Goal: Submit feedback/report problem: Submit feedback/report problem

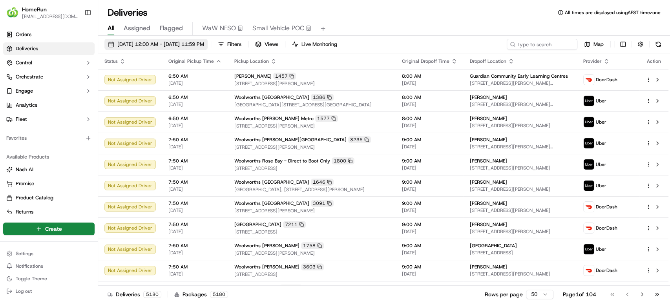
click at [143, 46] on span "17/09/2025 12:00 AM - 17/09/2025 11:59 PM" at bounding box center [160, 44] width 87 height 7
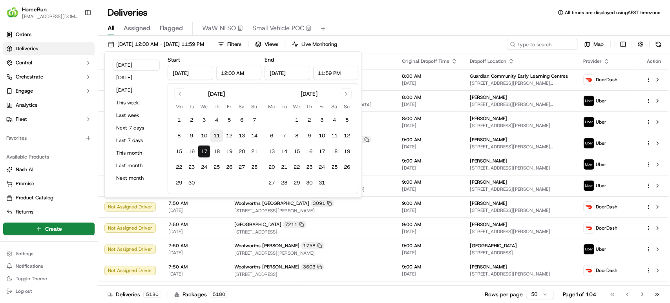
click at [214, 134] on button "11" at bounding box center [217, 136] width 13 height 13
type input "Sep 11, 2025"
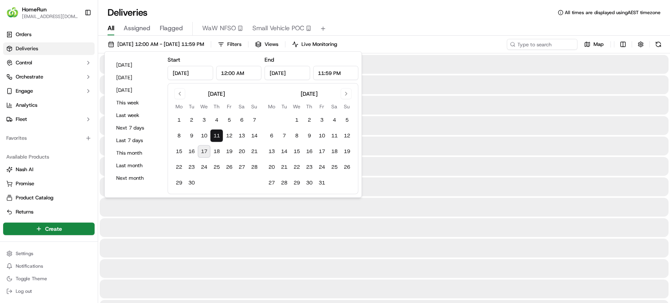
click at [201, 148] on button "17" at bounding box center [204, 151] width 13 height 13
type input "Sep 17, 2025"
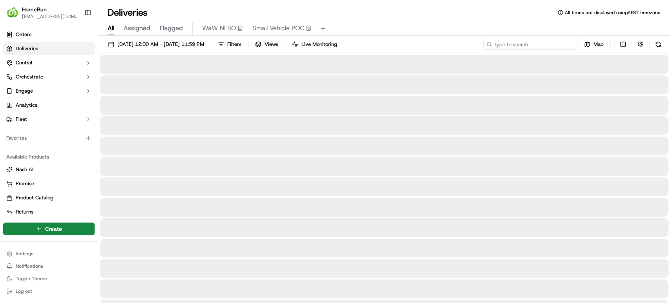
click at [549, 40] on input at bounding box center [530, 44] width 94 height 11
paste input "Accessed account for Partner Delivery Investigation ---------------------------…"
type input "Accessed account for Partner Delivery Investigation ---------------------------…"
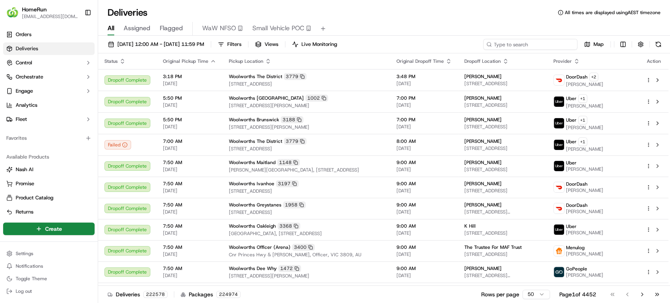
click at [515, 42] on input at bounding box center [530, 44] width 94 height 11
paste input "268774546"
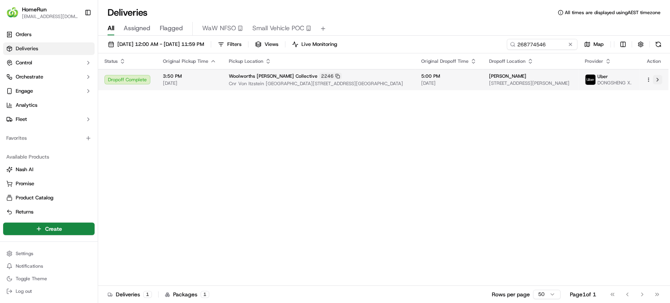
click at [659, 81] on button at bounding box center [657, 79] width 9 height 9
drag, startPoint x: 559, startPoint y: 41, endPoint x: 387, endPoint y: 49, distance: 171.8
click at [387, 49] on div "11/09/2025 12:00 AM - 17/09/2025 11:59 PM Filters Views Live Monitoring 2687745…" at bounding box center [384, 46] width 572 height 15
paste input "9446508"
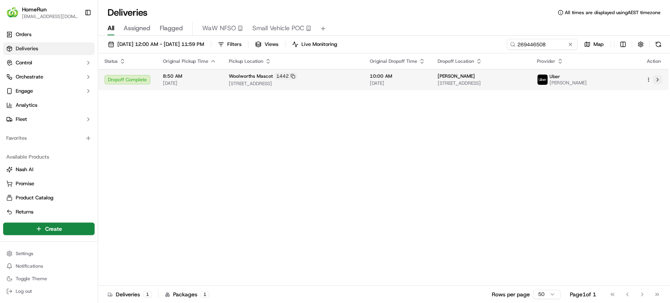
click at [656, 77] on button at bounding box center [657, 79] width 9 height 9
click at [659, 81] on button at bounding box center [657, 79] width 9 height 9
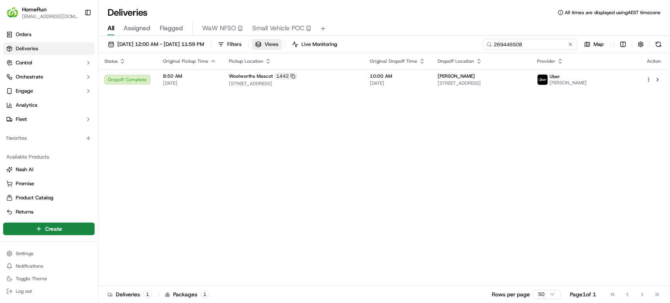
drag, startPoint x: 551, startPoint y: 44, endPoint x: 308, endPoint y: 42, distance: 243.5
click at [308, 42] on div "11/09/2025 12:00 AM - 17/09/2025 11:59 PM Filters Views Live Monitoring 2694465…" at bounding box center [384, 46] width 572 height 15
paste input "65875"
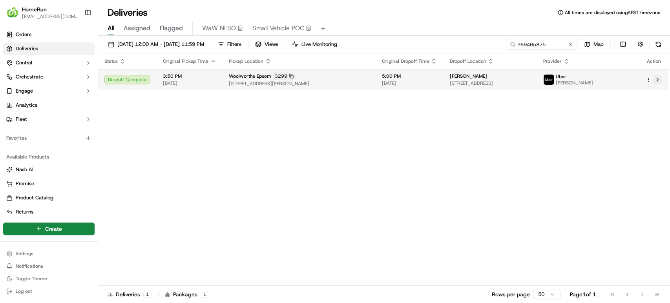
click at [657, 79] on button at bounding box center [657, 79] width 9 height 9
click at [660, 78] on button at bounding box center [657, 79] width 9 height 9
drag, startPoint x: 556, startPoint y: 43, endPoint x: 291, endPoint y: 28, distance: 265.9
click at [291, 28] on div "Deliveries All times are displayed using AEST timezone All Assigned Flagged WaW…" at bounding box center [384, 151] width 572 height 303
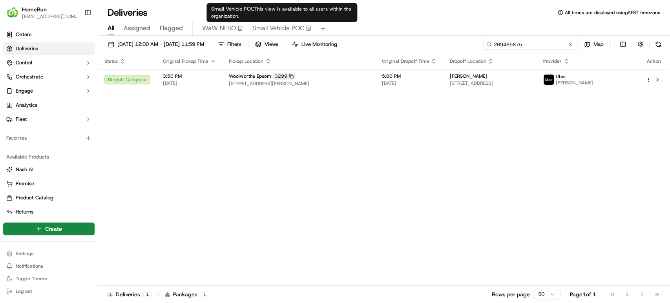
paste input "534660"
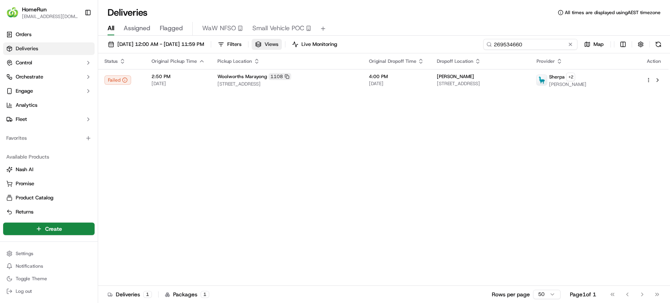
drag, startPoint x: 552, startPoint y: 42, endPoint x: 296, endPoint y: 43, distance: 255.7
click at [296, 43] on div "11/09/2025 12:00 AM - 17/09/2025 11:59 PM Filters Views Live Monitoring 2695346…" at bounding box center [384, 46] width 572 height 15
paste input "372872"
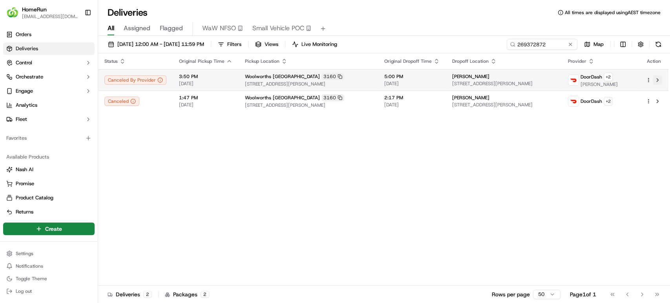
click at [657, 79] on button at bounding box center [657, 79] width 9 height 9
drag, startPoint x: 568, startPoint y: 41, endPoint x: 329, endPoint y: 28, distance: 238.7
click at [329, 28] on div "Deliveries All times are displayed using AEST timezone All Assigned Flagged WaW…" at bounding box center [384, 151] width 572 height 303
drag, startPoint x: 556, startPoint y: 42, endPoint x: 352, endPoint y: 43, distance: 203.4
click at [352, 43] on div "11/09/2025 12:00 AM - 17/09/2025 11:59 PM Filters Views Live Monitoring 2693728…" at bounding box center [384, 46] width 572 height 15
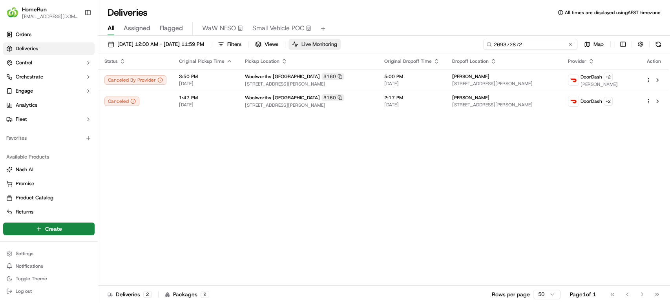
paste input "545533"
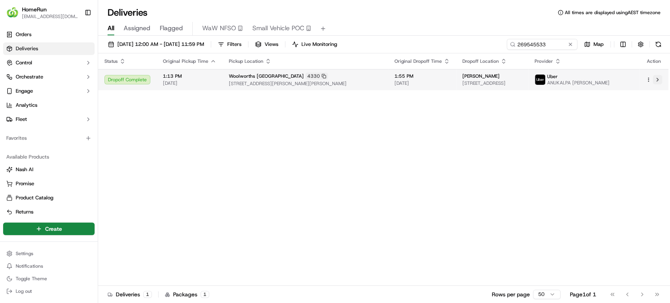
click at [659, 76] on button at bounding box center [657, 79] width 9 height 9
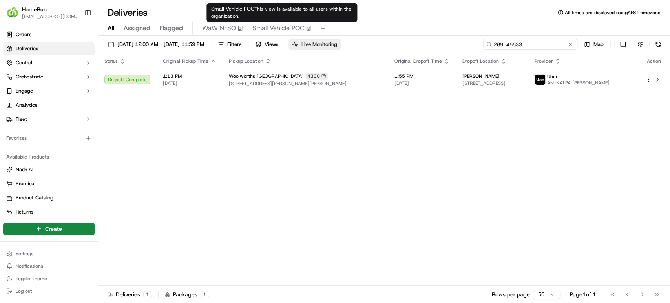
drag, startPoint x: 547, startPoint y: 43, endPoint x: 335, endPoint y: 43, distance: 212.9
click at [335, 43] on div "11/09/2025 12:00 AM - 17/09/2025 11:59 PM Filters Views Live Monitoring 2695455…" at bounding box center [384, 46] width 572 height 15
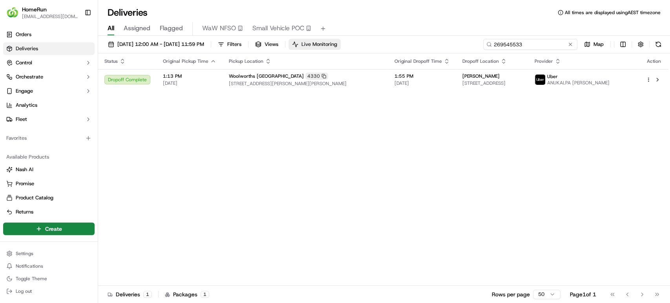
paste input "370090"
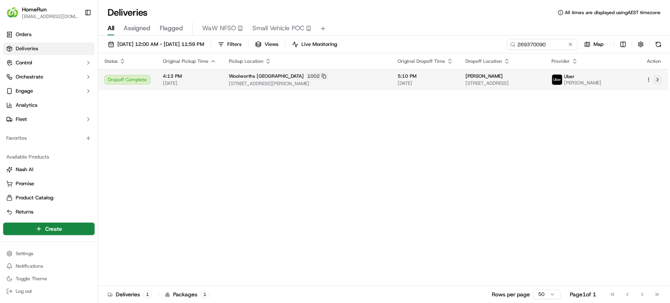
click at [658, 77] on button at bounding box center [657, 79] width 9 height 9
drag, startPoint x: 552, startPoint y: 40, endPoint x: 382, endPoint y: 55, distance: 170.7
click at [382, 55] on div "11/09/2025 12:00 AM - 17/09/2025 11:59 PM Filters Views Live Monitoring 2693700…" at bounding box center [384, 170] width 572 height 269
paste input "482471"
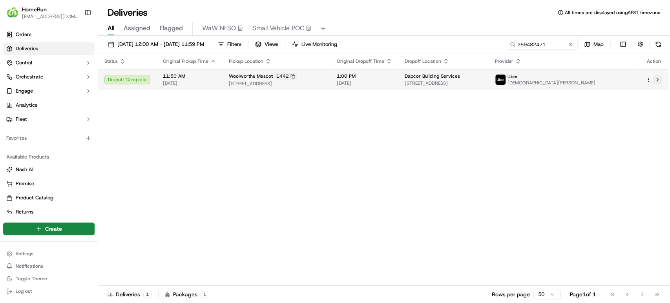
click at [659, 79] on button at bounding box center [657, 79] width 9 height 9
click at [659, 81] on button at bounding box center [657, 79] width 9 height 9
drag, startPoint x: 558, startPoint y: 45, endPoint x: 382, endPoint y: 34, distance: 177.1
click at [382, 34] on div "Deliveries All times are displayed using AEST timezone All Assigned Flagged WaW…" at bounding box center [384, 151] width 572 height 303
paste input "95883"
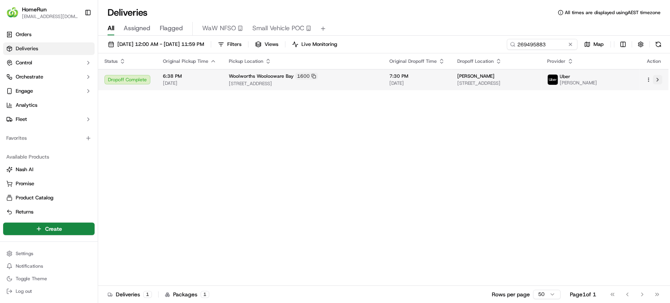
click at [657, 77] on button at bounding box center [657, 79] width 9 height 9
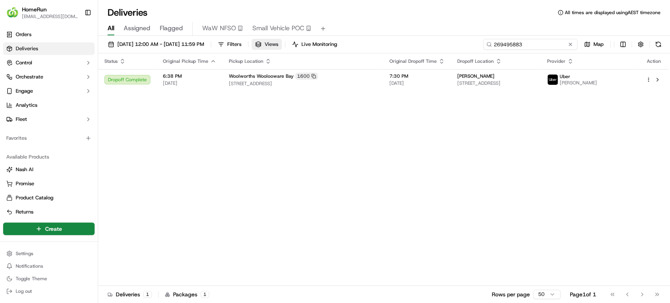
drag, startPoint x: 550, startPoint y: 43, endPoint x: 292, endPoint y: 41, distance: 258.0
click at [292, 41] on div "11/09/2025 12:00 AM - 17/09/2025 11:59 PM Filters Views Live Monitoring 2694958…" at bounding box center [384, 46] width 572 height 15
paste input "558099"
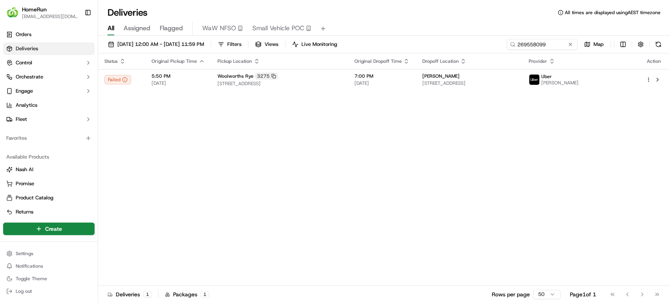
click at [579, 117] on div "Status Original Pickup Time Pickup Location Original Dropoff Time Dropoff Locat…" at bounding box center [383, 169] width 571 height 233
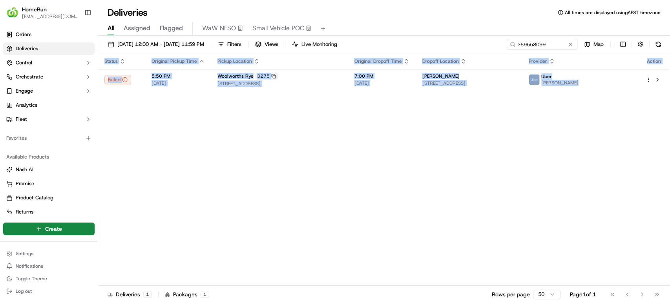
click at [579, 117] on div "Status Original Pickup Time Pickup Location Original Dropoff Time Dropoff Locat…" at bounding box center [383, 169] width 571 height 233
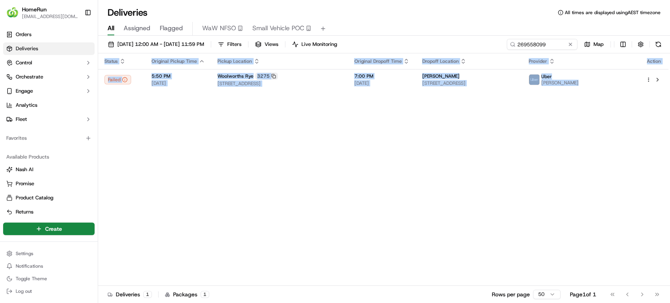
click at [579, 117] on div "Status Original Pickup Time Pickup Location Original Dropoff Time Dropoff Locat…" at bounding box center [383, 169] width 571 height 233
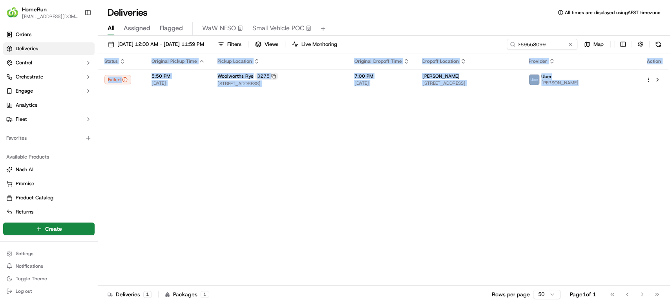
click at [579, 117] on div "Status Original Pickup Time Pickup Location Original Dropoff Time Dropoff Locat…" at bounding box center [383, 169] width 571 height 233
click at [572, 131] on div "Status Original Pickup Time Pickup Location Original Dropoff Time Dropoff Locat…" at bounding box center [383, 169] width 571 height 233
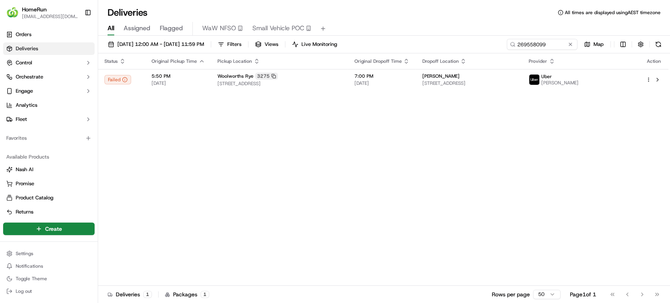
click at [572, 131] on div "Status Original Pickup Time Pickup Location Original Dropoff Time Dropoff Locat…" at bounding box center [383, 169] width 571 height 233
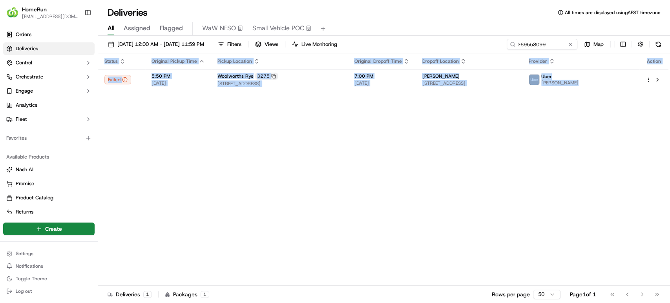
click at [572, 131] on div "Status Original Pickup Time Pickup Location Original Dropoff Time Dropoff Locat…" at bounding box center [383, 169] width 571 height 233
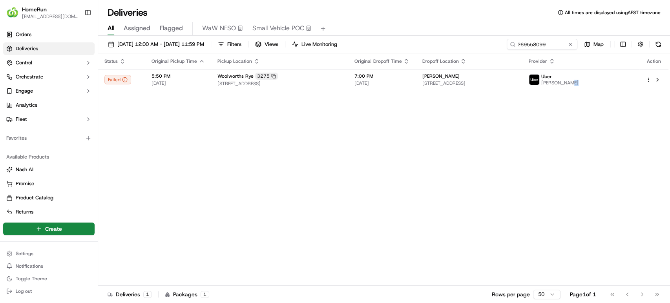
click at [572, 131] on div "Status Original Pickup Time Pickup Location Original Dropoff Time Dropoff Locat…" at bounding box center [383, 169] width 571 height 233
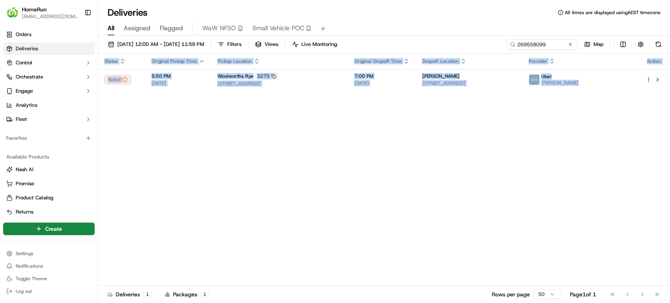
click at [572, 131] on div "Status Original Pickup Time Pickup Location Original Dropoff Time Dropoff Locat…" at bounding box center [383, 169] width 571 height 233
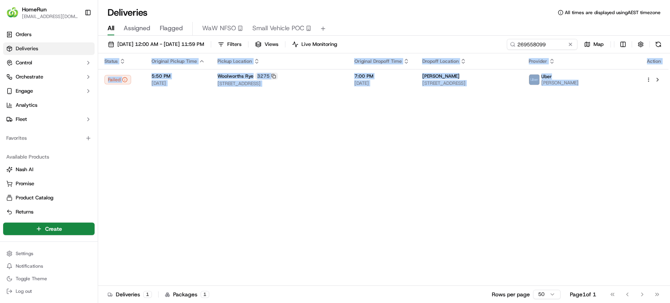
click at [572, 131] on div "Status Original Pickup Time Pickup Location Original Dropoff Time Dropoff Locat…" at bounding box center [383, 169] width 571 height 233
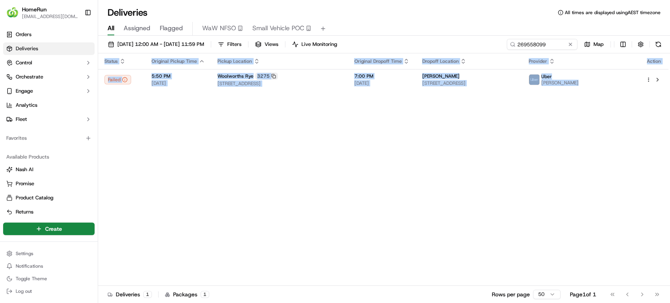
click at [572, 131] on div "Status Original Pickup Time Pickup Location Original Dropoff Time Dropoff Locat…" at bounding box center [383, 169] width 571 height 233
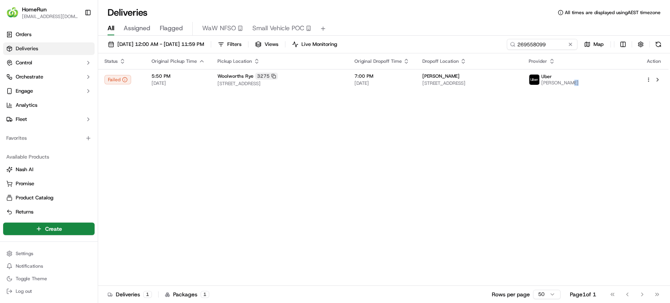
click at [572, 131] on div "Status Original Pickup Time Pickup Location Original Dropoff Time Dropoff Locat…" at bounding box center [383, 169] width 571 height 233
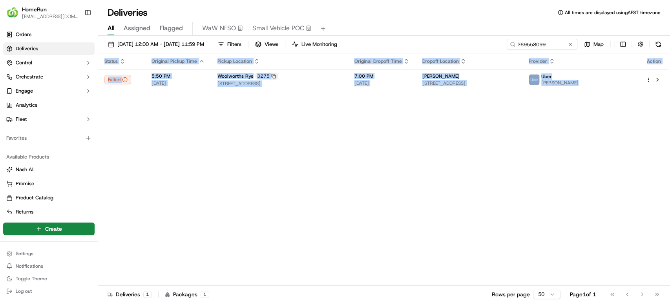
click at [572, 131] on div "Status Original Pickup Time Pickup Location Original Dropoff Time Dropoff Locat…" at bounding box center [383, 169] width 571 height 233
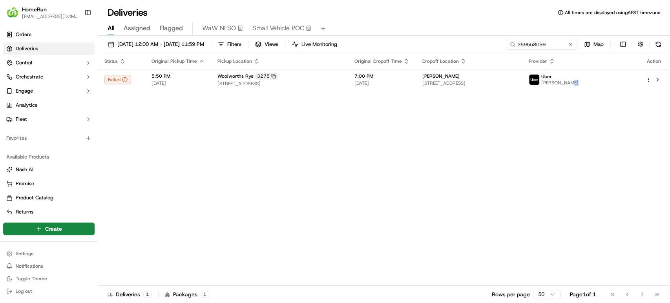
click at [572, 131] on div "Status Original Pickup Time Pickup Location Original Dropoff Time Dropoff Locat…" at bounding box center [383, 169] width 571 height 233
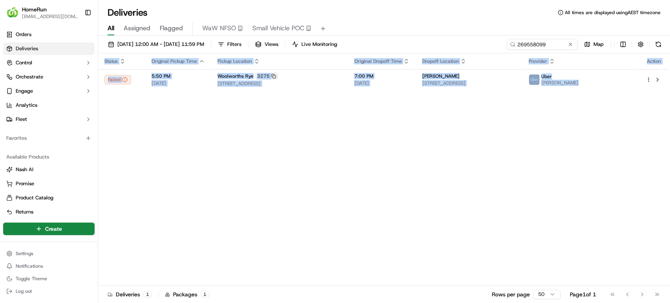
click at [572, 131] on div "Status Original Pickup Time Pickup Location Original Dropoff Time Dropoff Locat…" at bounding box center [383, 169] width 571 height 233
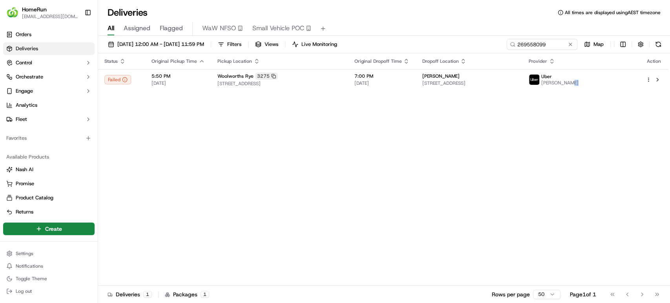
click at [572, 131] on div "Status Original Pickup Time Pickup Location Original Dropoff Time Dropoff Locat…" at bounding box center [383, 169] width 571 height 233
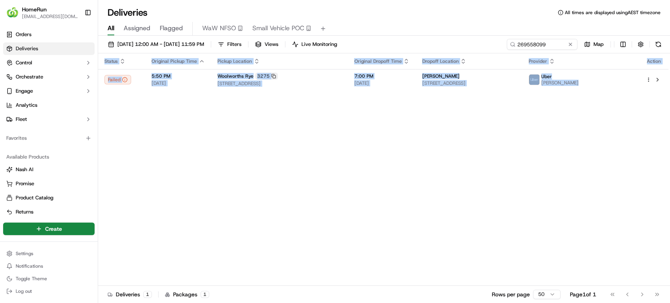
click at [572, 131] on div "Status Original Pickup Time Pickup Location Original Dropoff Time Dropoff Locat…" at bounding box center [383, 169] width 571 height 233
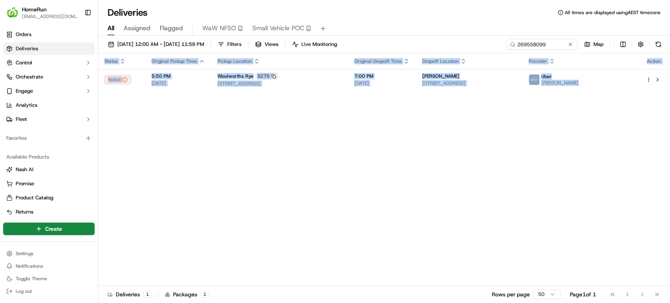
click at [572, 131] on div "Status Original Pickup Time Pickup Location Original Dropoff Time Dropoff Locat…" at bounding box center [383, 169] width 571 height 233
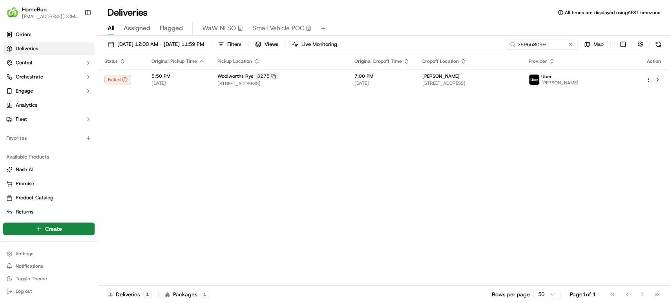
click at [658, 238] on div "Status Original Pickup Time Pickup Location Original Dropoff Time Dropoff Locat…" at bounding box center [383, 169] width 571 height 233
click at [668, 246] on div "Status Original Pickup Time Pickup Location Original Dropoff Time Dropoff Locat…" at bounding box center [383, 169] width 571 height 233
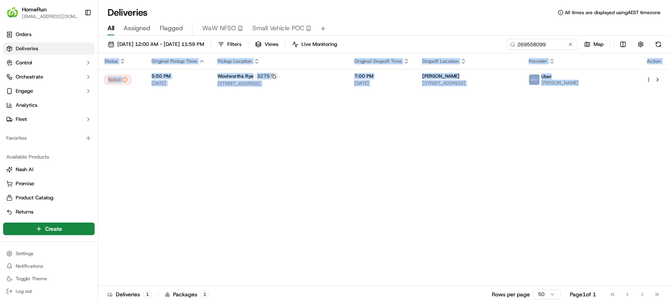
click at [668, 247] on div "Status Original Pickup Time Pickup Location Original Dropoff Time Dropoff Locat…" at bounding box center [383, 169] width 571 height 233
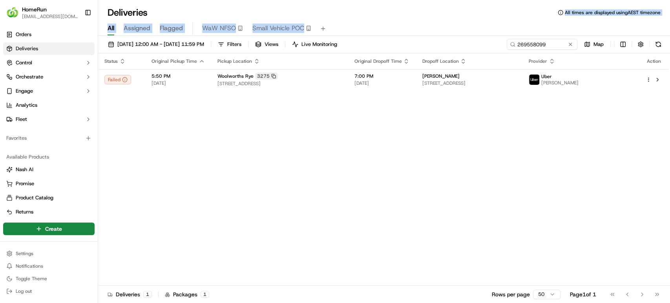
drag, startPoint x: 487, startPoint y: 4, endPoint x: 355, endPoint y: 154, distance: 199.2
click at [405, 90] on div "Deliveries All times are displayed using AEST timezone All Assigned Flagged WaW…" at bounding box center [384, 151] width 572 height 303
click at [521, 110] on div "Status Original Pickup Time Pickup Location Original Dropoff Time Dropoff Locat…" at bounding box center [383, 169] width 571 height 233
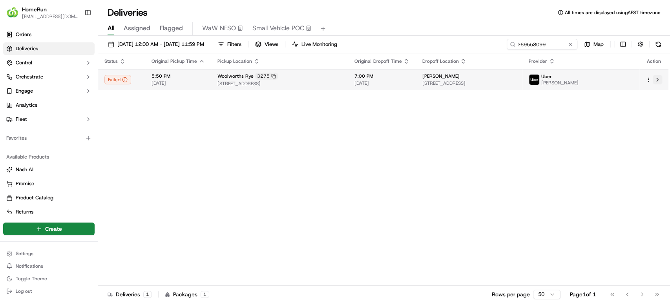
click at [658, 77] on button at bounding box center [657, 79] width 9 height 9
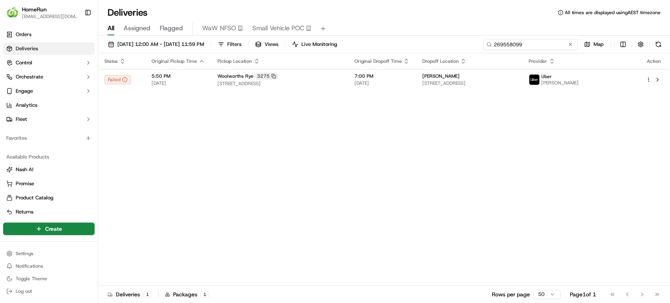
drag, startPoint x: 552, startPoint y: 39, endPoint x: 313, endPoint y: 39, distance: 239.2
click at [313, 39] on div "11/09/2025 12:00 AM - 17/09/2025 11:59 PM Filters Views Live Monitoring 2695580…" at bounding box center [384, 46] width 572 height 15
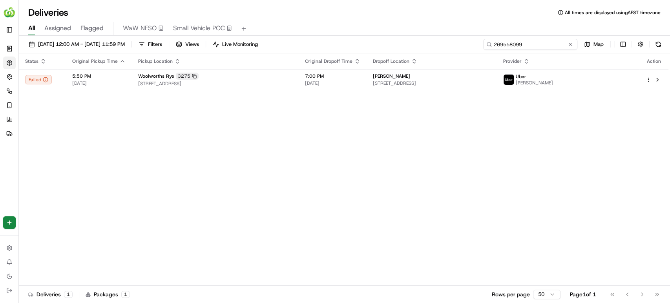
paste input "70362"
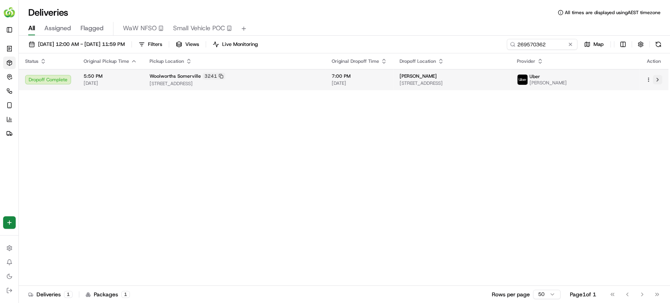
click at [657, 78] on button at bounding box center [657, 79] width 9 height 9
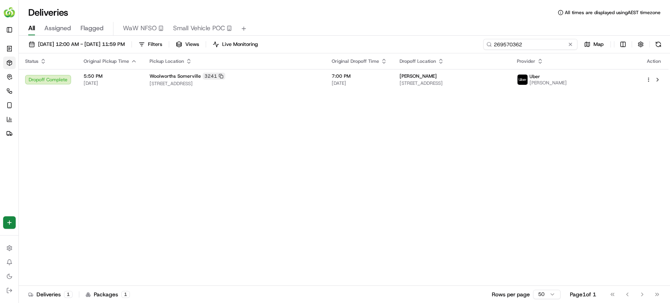
drag, startPoint x: 557, startPoint y: 44, endPoint x: 316, endPoint y: 35, distance: 241.7
click at [316, 35] on div "Deliveries All times are displayed using AEST timezone All Assigned Flagged WaW…" at bounding box center [345, 151] width 652 height 303
paste input "105"
type input "269571052"
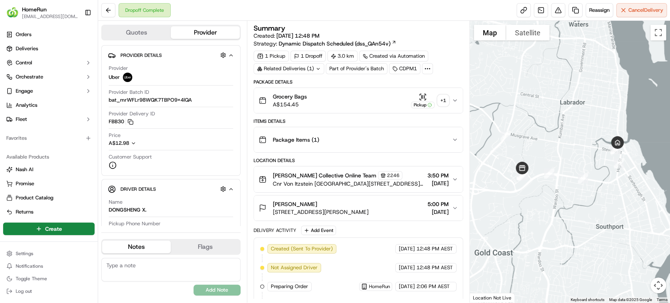
click at [444, 96] on div "+ 1" at bounding box center [443, 100] width 11 height 11
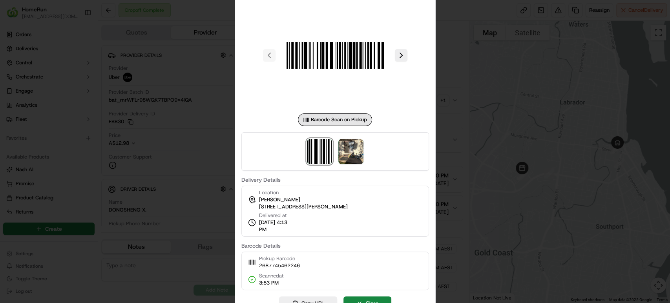
click at [482, 11] on div at bounding box center [335, 151] width 670 height 303
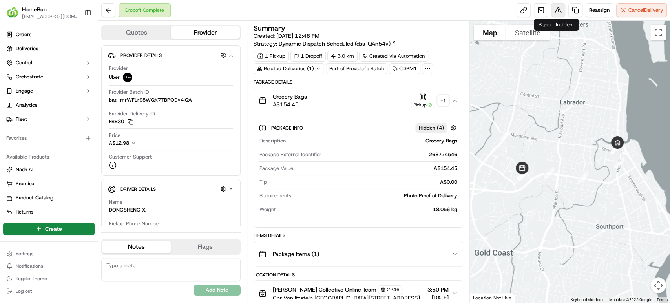
click at [557, 7] on button at bounding box center [558, 10] width 14 height 14
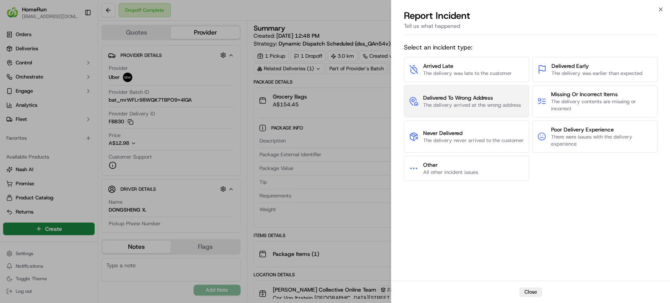
click at [505, 107] on span "The delivery arrived at the wrong address" at bounding box center [472, 105] width 98 height 7
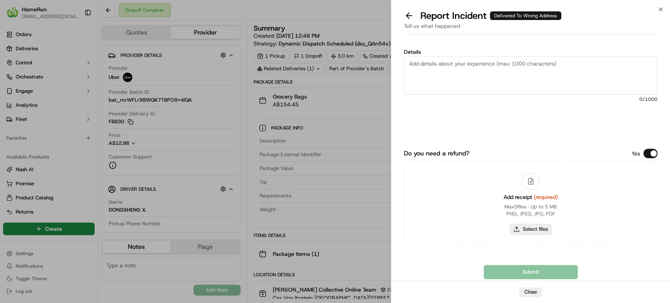
click at [541, 231] on button "Select files" at bounding box center [531, 229] width 42 height 11
type input "C:\fakepath\268774546.pdf"
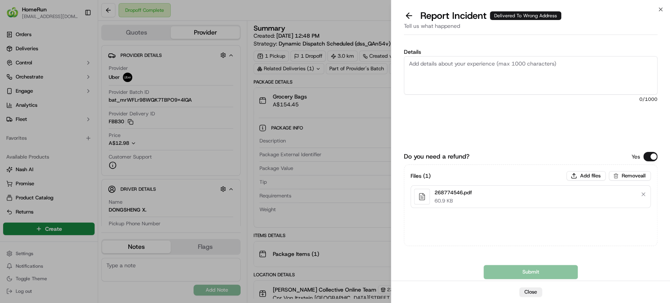
click at [473, 69] on textarea "Details" at bounding box center [531, 75] width 254 height 38
paste textarea "Delivered to incorrect address POD does not match previous pics."
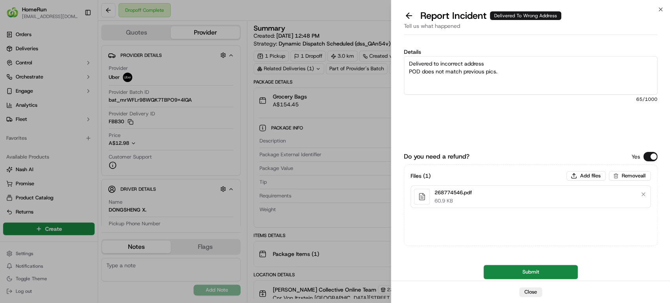
click at [409, 70] on textarea "Delivered to incorrect address POD does not match previous pics." at bounding box center [531, 75] width 254 height 38
type textarea "Delivered to incorrect address POD does not match previous pics."
click at [519, 271] on button "Submit" at bounding box center [531, 272] width 94 height 14
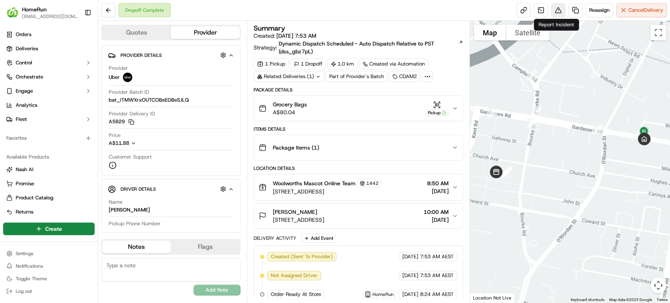
click at [555, 6] on button at bounding box center [558, 10] width 14 height 14
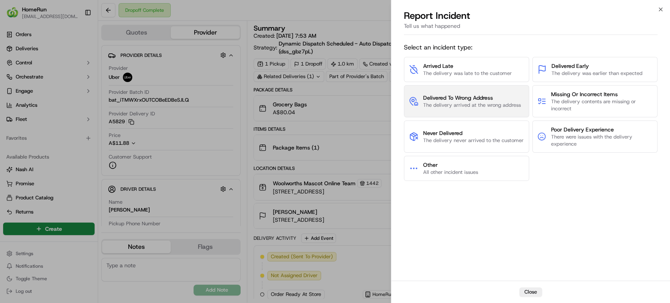
click at [471, 107] on span "The delivery arrived at the wrong address" at bounding box center [472, 105] width 98 height 7
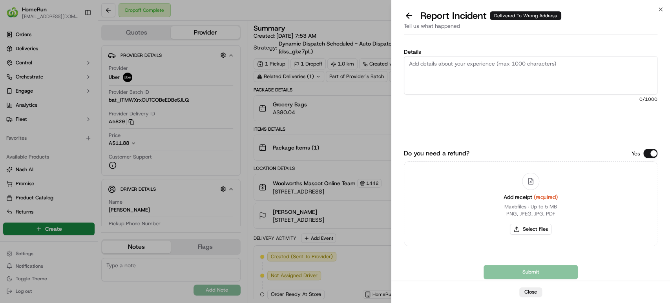
click at [526, 223] on div "Add receipt (required) Max 5 files ∙ Up to 5 MB PNG, JPEG, JPG, PDF Select files" at bounding box center [531, 203] width 67 height 71
click at [526, 229] on button "Select files" at bounding box center [531, 229] width 42 height 11
type input "C:\fakepath\269446508.pdf"
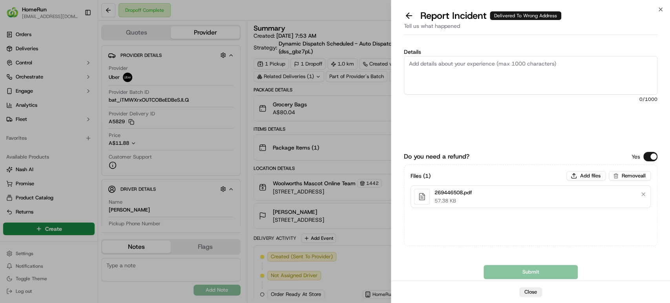
paste textarea "Delivered to incorrect address No POD provided"
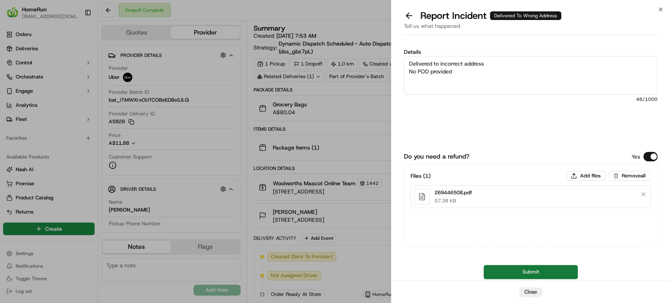
type textarea "Delivered to incorrect address No POD provided"
click at [505, 266] on button "Submit" at bounding box center [531, 272] width 94 height 14
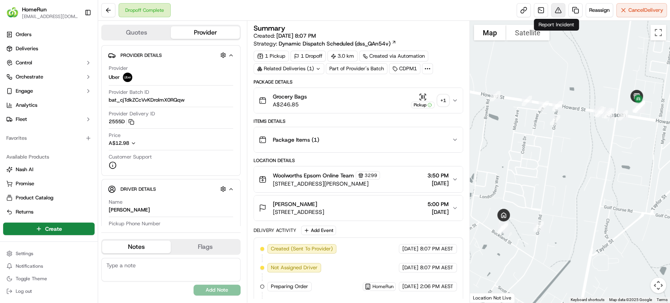
click at [555, 10] on button at bounding box center [558, 10] width 14 height 14
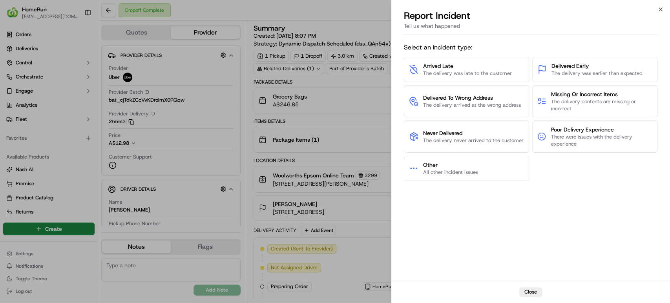
click at [463, 94] on span "Delivered To Wrong Address" at bounding box center [472, 98] width 98 height 8
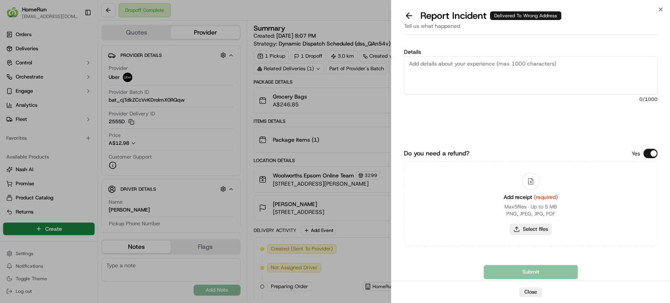
click at [539, 230] on button "Select files" at bounding box center [531, 229] width 42 height 11
type input "C:\fakepath\269465875.pdf"
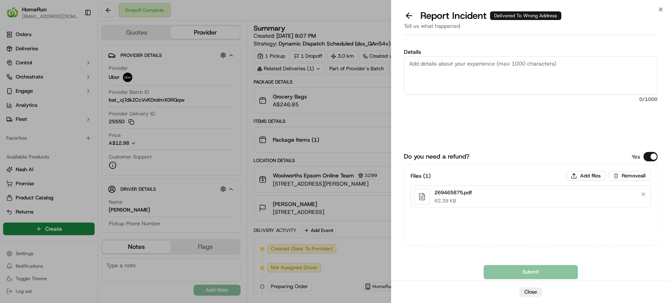
paste textarea "Delivered to incorrect address POD does not match previous pics."
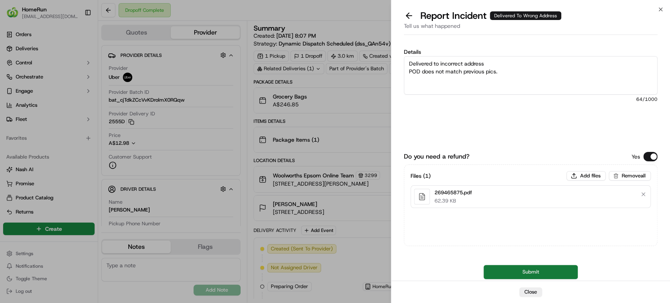
type textarea "Delivered to incorrect address POD does not match previous pics."
click at [512, 266] on button "Submit" at bounding box center [531, 272] width 94 height 14
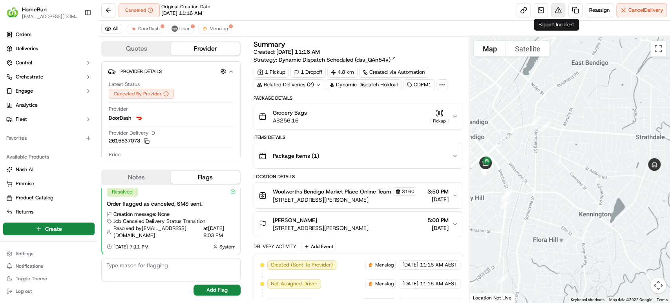
click at [559, 11] on button at bounding box center [558, 10] width 14 height 14
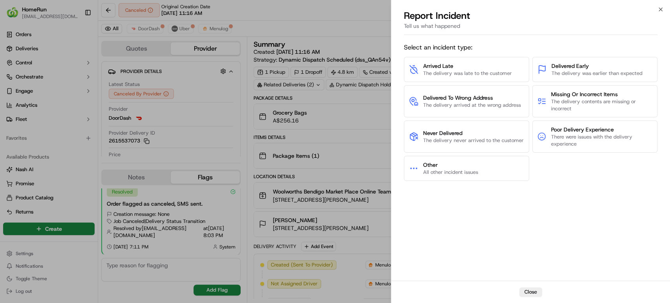
click at [477, 106] on span "The delivery arrived at the wrong address" at bounding box center [472, 105] width 98 height 7
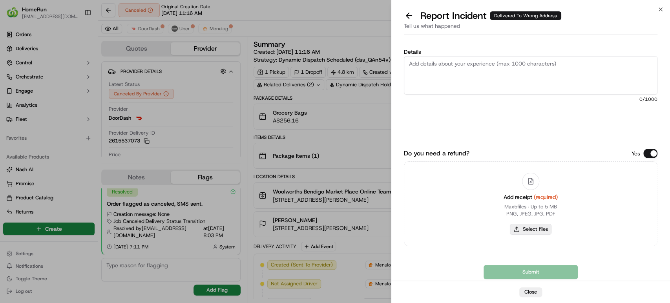
click at [543, 228] on button "Select files" at bounding box center [531, 229] width 42 height 11
click at [406, 15] on button at bounding box center [409, 15] width 16 height 11
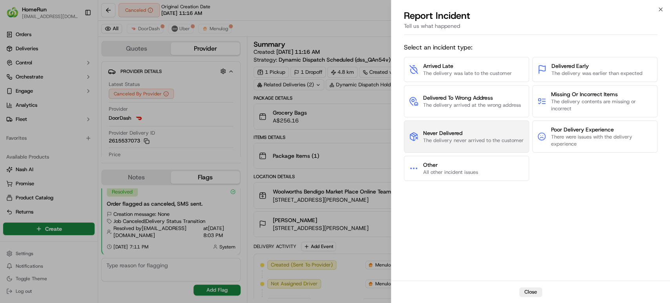
click at [495, 135] on span "Never Delivered" at bounding box center [473, 133] width 101 height 8
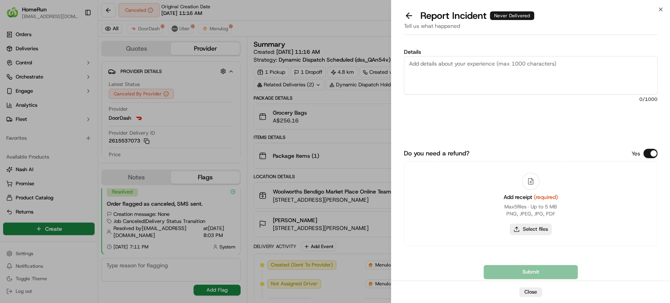
click at [524, 229] on button "Select files" at bounding box center [531, 229] width 42 height 11
type input "C:\fakepath\269372872.pdf"
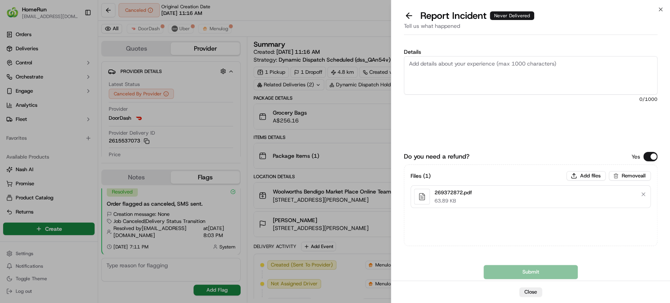
click at [491, 71] on textarea "Details" at bounding box center [531, 75] width 254 height 38
paste textarea "Order was never delivered"
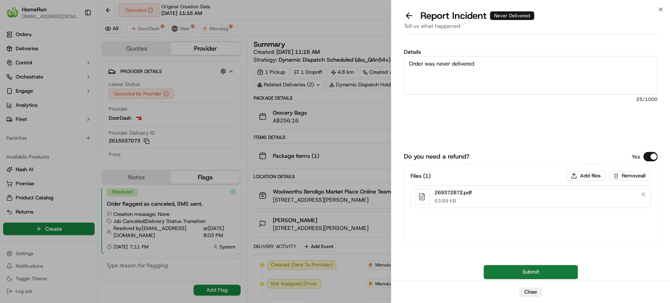
type textarea "Order was never delivered"
click at [509, 267] on button "Submit" at bounding box center [531, 272] width 94 height 14
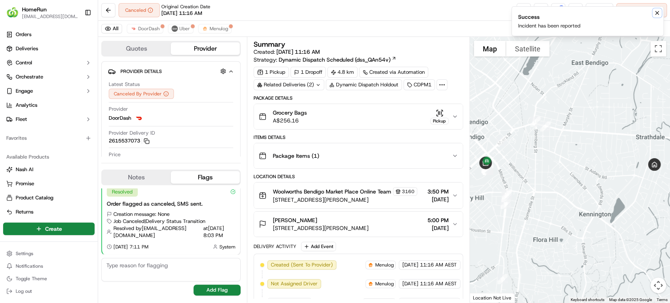
click at [657, 9] on button "Notifications (F8)" at bounding box center [657, 12] width 9 height 9
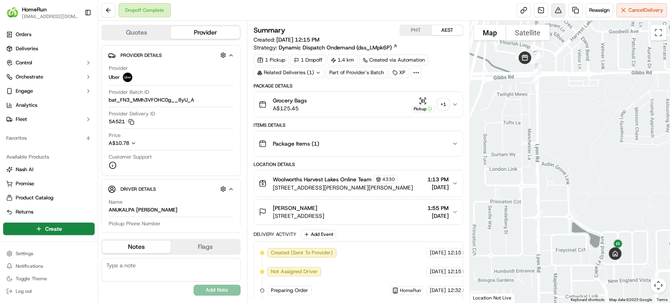
click at [556, 7] on button at bounding box center [558, 10] width 14 height 14
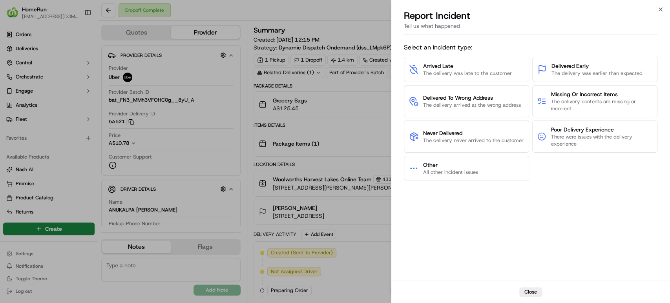
click at [470, 105] on span "The delivery arrived at the wrong address" at bounding box center [472, 105] width 98 height 7
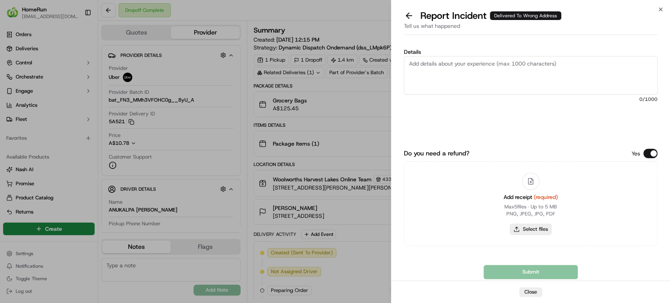
click at [529, 229] on button "Select files" at bounding box center [531, 229] width 42 height 11
type input "C:\fakepath\269545533.pdf"
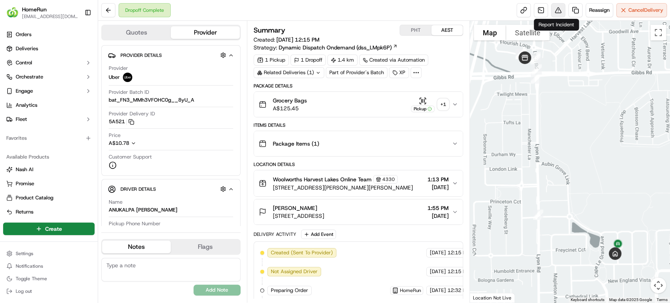
click at [557, 5] on button at bounding box center [558, 10] width 14 height 14
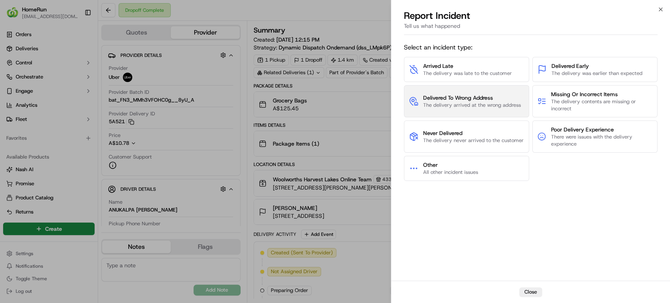
click at [481, 100] on span "Delivered To Wrong Address" at bounding box center [472, 98] width 98 height 8
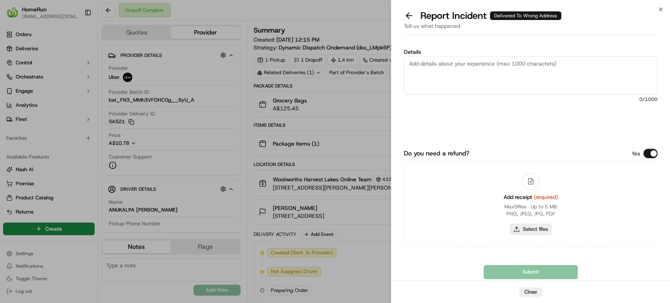
click at [540, 229] on button "Select files" at bounding box center [531, 229] width 42 height 11
type input "C:\fakepath\269545533.pdf"
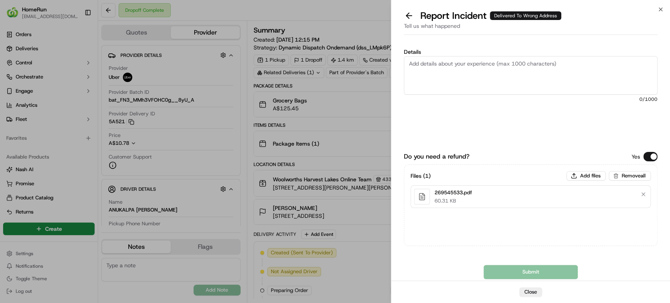
paste textarea "Delivered to incorrect address POD does not match previous pics."
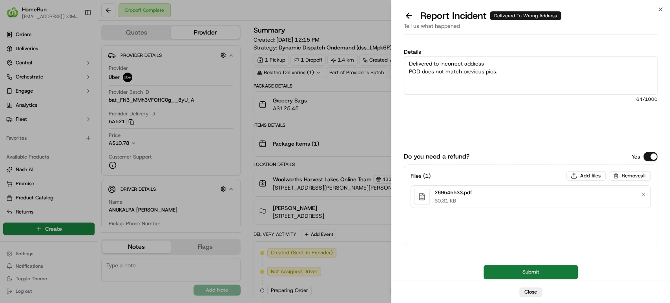
type textarea "Delivered to incorrect address POD does not match previous pics."
click at [522, 270] on button "Submit" at bounding box center [531, 272] width 94 height 14
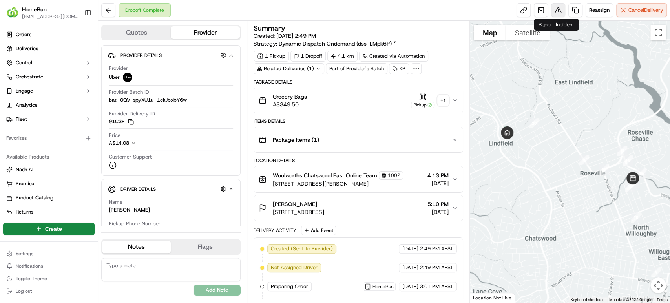
click at [558, 9] on button at bounding box center [558, 10] width 14 height 14
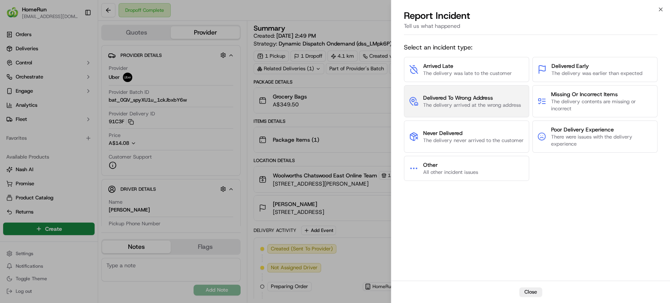
click at [471, 107] on span "The delivery arrived at the wrong address" at bounding box center [472, 105] width 98 height 7
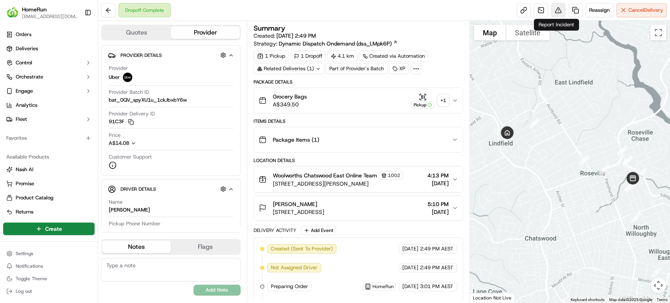
click at [557, 7] on button at bounding box center [558, 10] width 14 height 14
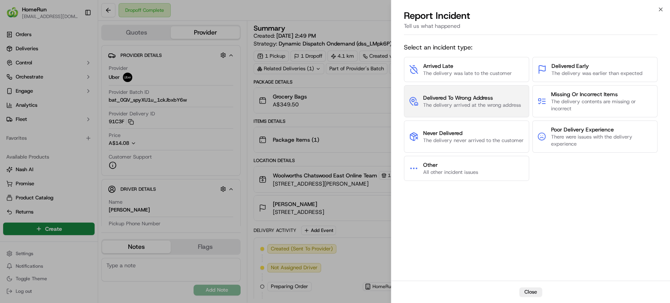
click at [438, 103] on span "The delivery arrived at the wrong address" at bounding box center [472, 105] width 98 height 7
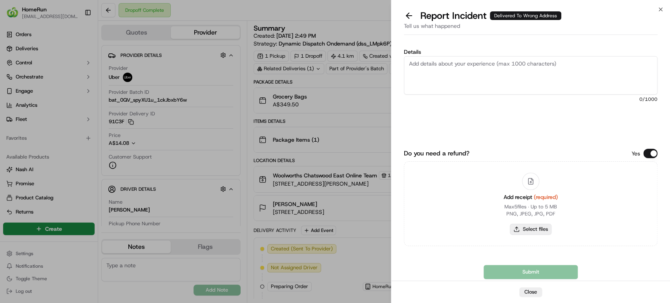
click at [522, 228] on button "Select files" at bounding box center [531, 229] width 42 height 11
type input "C:\fakepath\269370090.pdf"
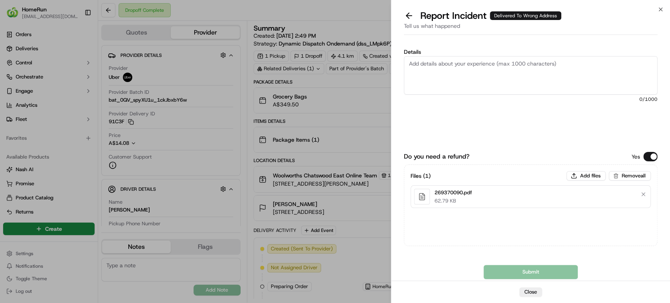
click at [456, 67] on textarea "Details" at bounding box center [531, 75] width 254 height 38
paste textarea "Delivered to incorrect address POD is not helpful."
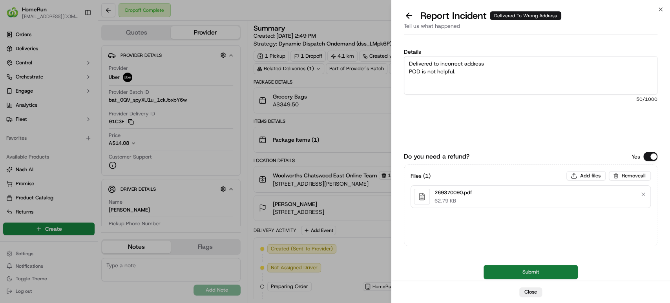
type textarea "Delivered to incorrect address POD is not helpful."
click at [497, 271] on button "Submit" at bounding box center [531, 272] width 94 height 14
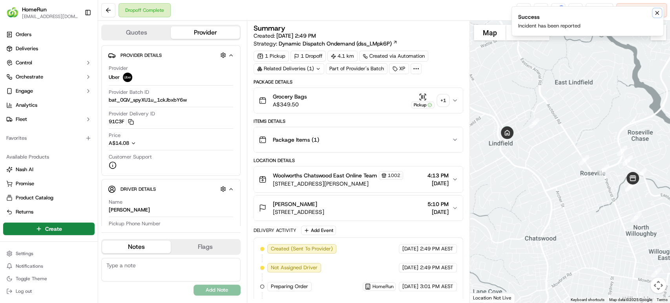
click at [657, 11] on icon "Notifications (F8)" at bounding box center [657, 13] width 6 height 6
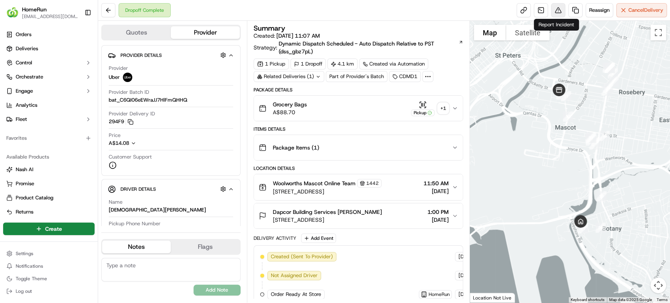
click at [556, 11] on button at bounding box center [558, 10] width 14 height 14
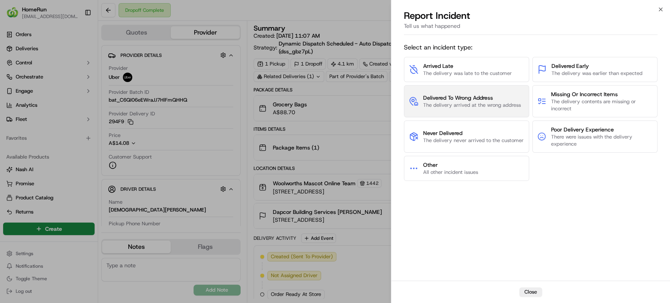
click at [486, 95] on span "Delivered To Wrong Address" at bounding box center [472, 98] width 98 height 8
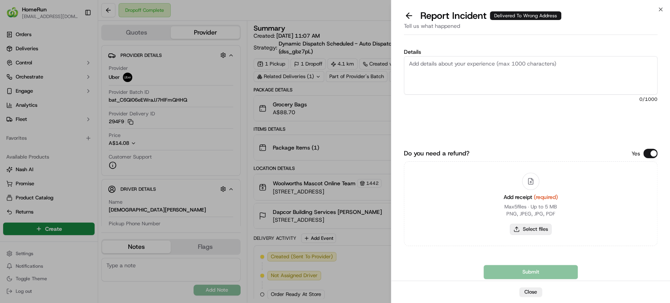
click at [534, 225] on button "Select files" at bounding box center [531, 229] width 42 height 11
type input "C:\fakepath\269482471.pdf"
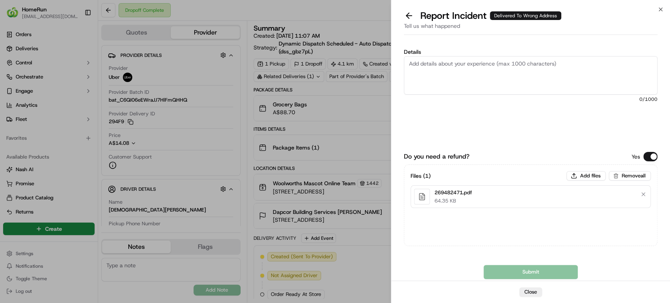
paste textarea "Delivered to incorrect address POD does not match previous pics."
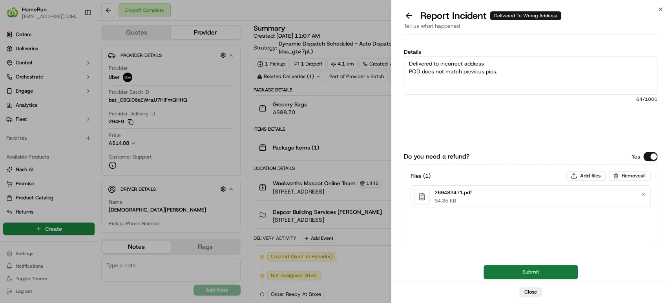
type textarea "Delivered to incorrect address POD does not match previous pics."
click at [511, 273] on button "Submit" at bounding box center [531, 272] width 94 height 14
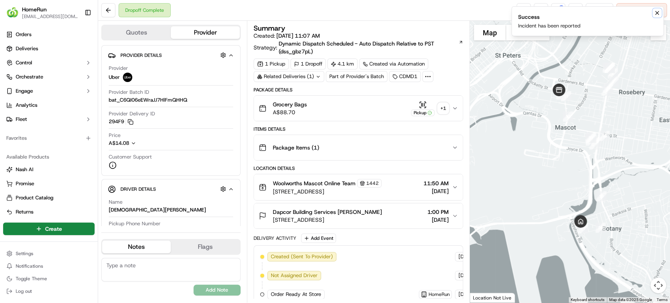
click at [657, 15] on icon "Notifications (F8)" at bounding box center [657, 13] width 6 height 6
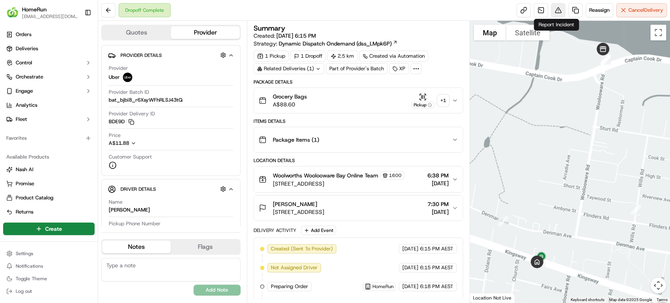
click at [558, 12] on button at bounding box center [558, 10] width 14 height 14
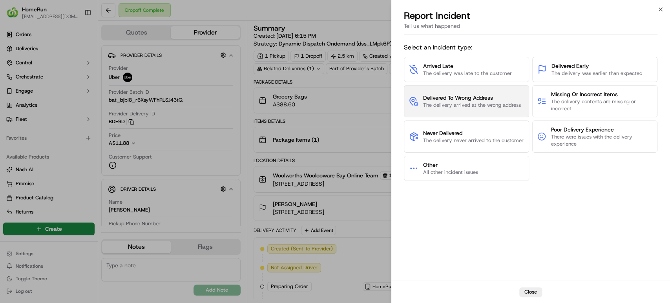
click at [482, 101] on span "Delivered To Wrong Address" at bounding box center [472, 98] width 98 height 8
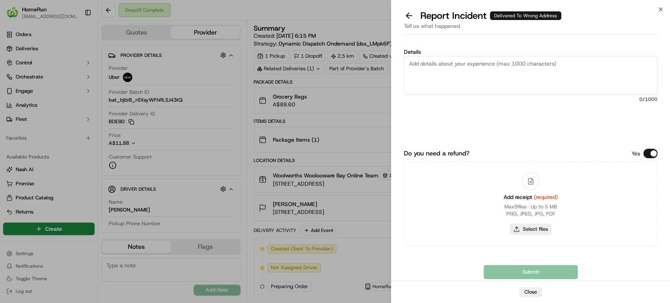
click at [524, 231] on button "Select files" at bounding box center [531, 229] width 42 height 11
type input "C:\fakepath\269495883.pdf"
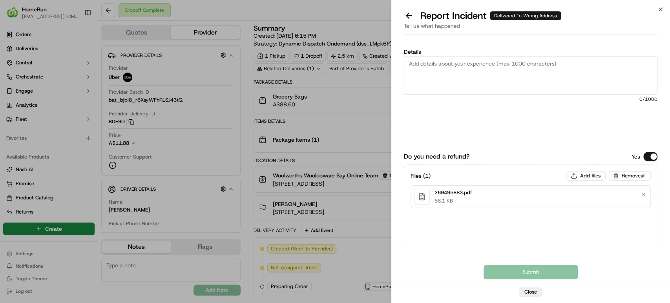
click at [485, 77] on textarea "Details" at bounding box center [531, 75] width 254 height 38
paste textarea "Order was never delivered or returned back to store"
click at [481, 61] on textarea "Order was never delivered or returned back to store" at bounding box center [531, 75] width 254 height 38
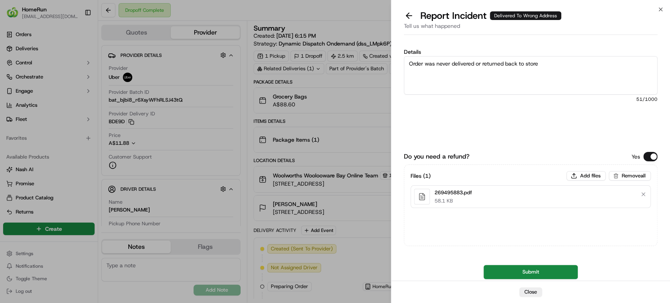
drag, startPoint x: 482, startPoint y: 65, endPoint x: 478, endPoint y: 65, distance: 4.3
click at [478, 65] on textarea "Order was never delivered or returned back to store" at bounding box center [531, 75] width 254 height 38
type textarea "Order was never delivered only alcohol returned back to store"
click at [501, 274] on button "Submit" at bounding box center [531, 272] width 94 height 14
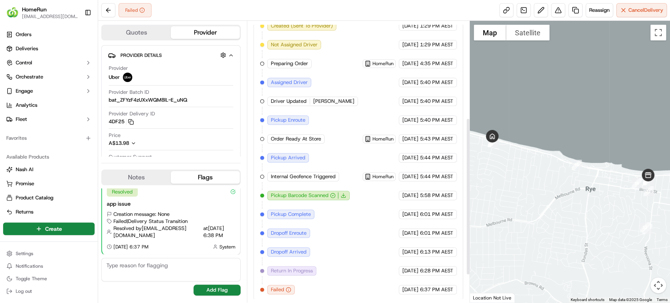
scroll to position [5, 0]
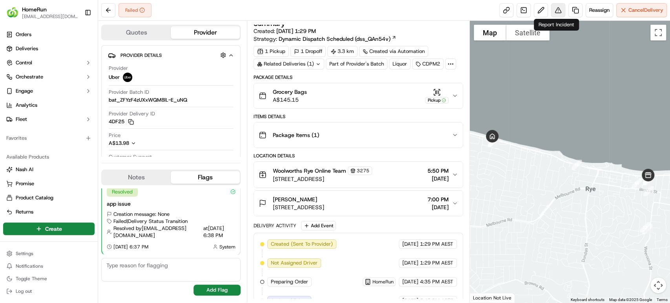
click at [554, 10] on button at bounding box center [558, 10] width 14 height 14
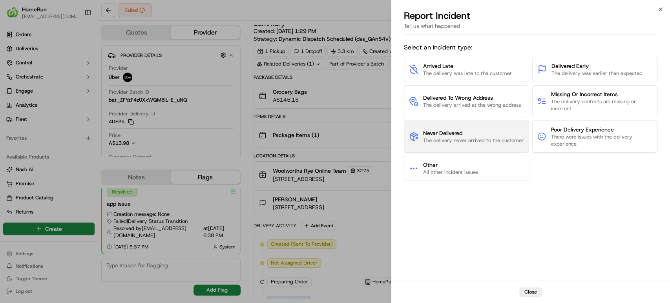
click at [452, 137] on span "The delivery never arrived to the customer" at bounding box center [473, 140] width 101 height 7
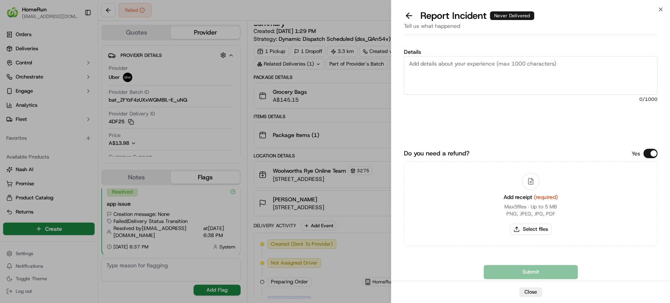
click at [532, 266] on div "Submit" at bounding box center [531, 272] width 254 height 14
click at [528, 233] on button "Select files" at bounding box center [531, 229] width 42 height 11
type input "C:\fakepath\269558099.pdf"
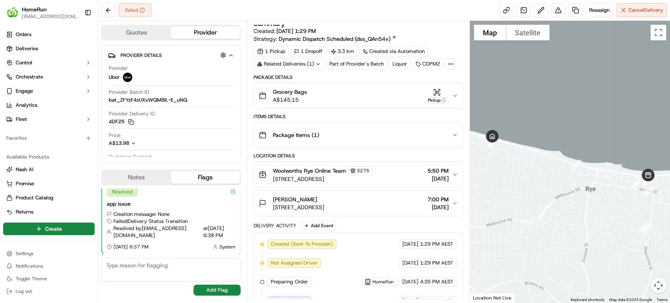
click at [455, 93] on icon "button" at bounding box center [455, 96] width 6 height 6
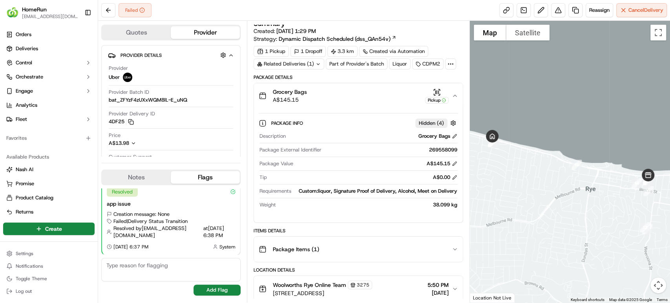
click at [455, 93] on icon "button" at bounding box center [455, 96] width 6 height 6
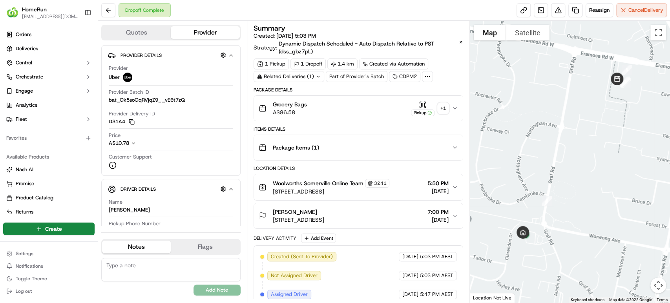
click at [456, 110] on icon "button" at bounding box center [455, 108] width 6 height 6
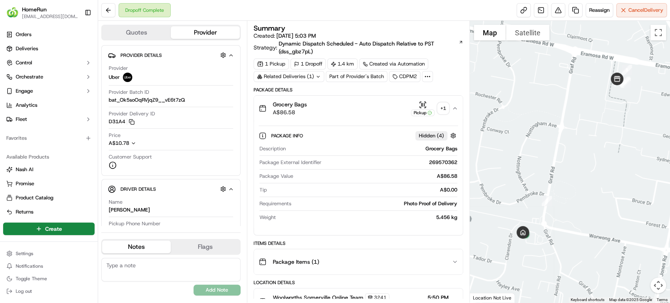
click at [456, 110] on icon "button" at bounding box center [455, 108] width 6 height 6
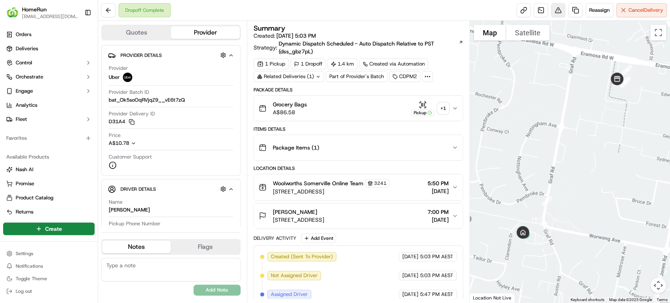
click at [558, 12] on button at bounding box center [558, 10] width 14 height 14
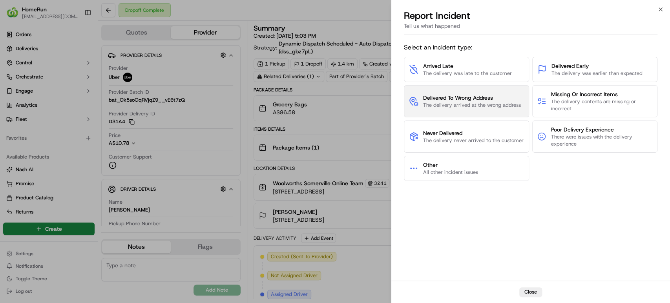
click at [490, 97] on span "Delivered To Wrong Address" at bounding box center [472, 98] width 98 height 8
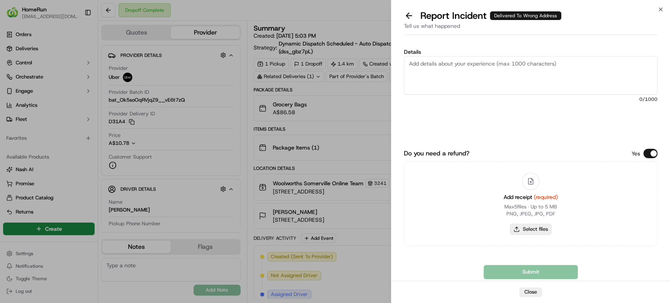
click at [540, 233] on button "Select files" at bounding box center [531, 229] width 42 height 11
type input "C:\fakepath\269570362.pdf"
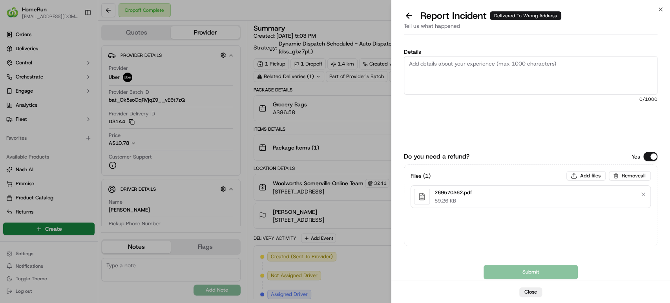
drag, startPoint x: 487, startPoint y: 56, endPoint x: 434, endPoint y: 67, distance: 54.1
paste textarea "Delivered to incorrect address POD does not match previous pics."
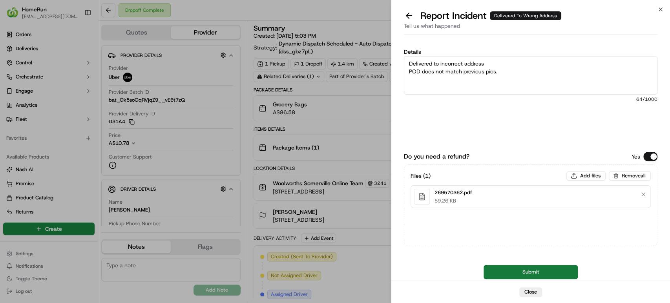
type textarea "Delivered to incorrect address POD does not match previous pics."
click at [511, 275] on button "Submit" at bounding box center [531, 272] width 94 height 14
